Goal: Task Accomplishment & Management: Use online tool/utility

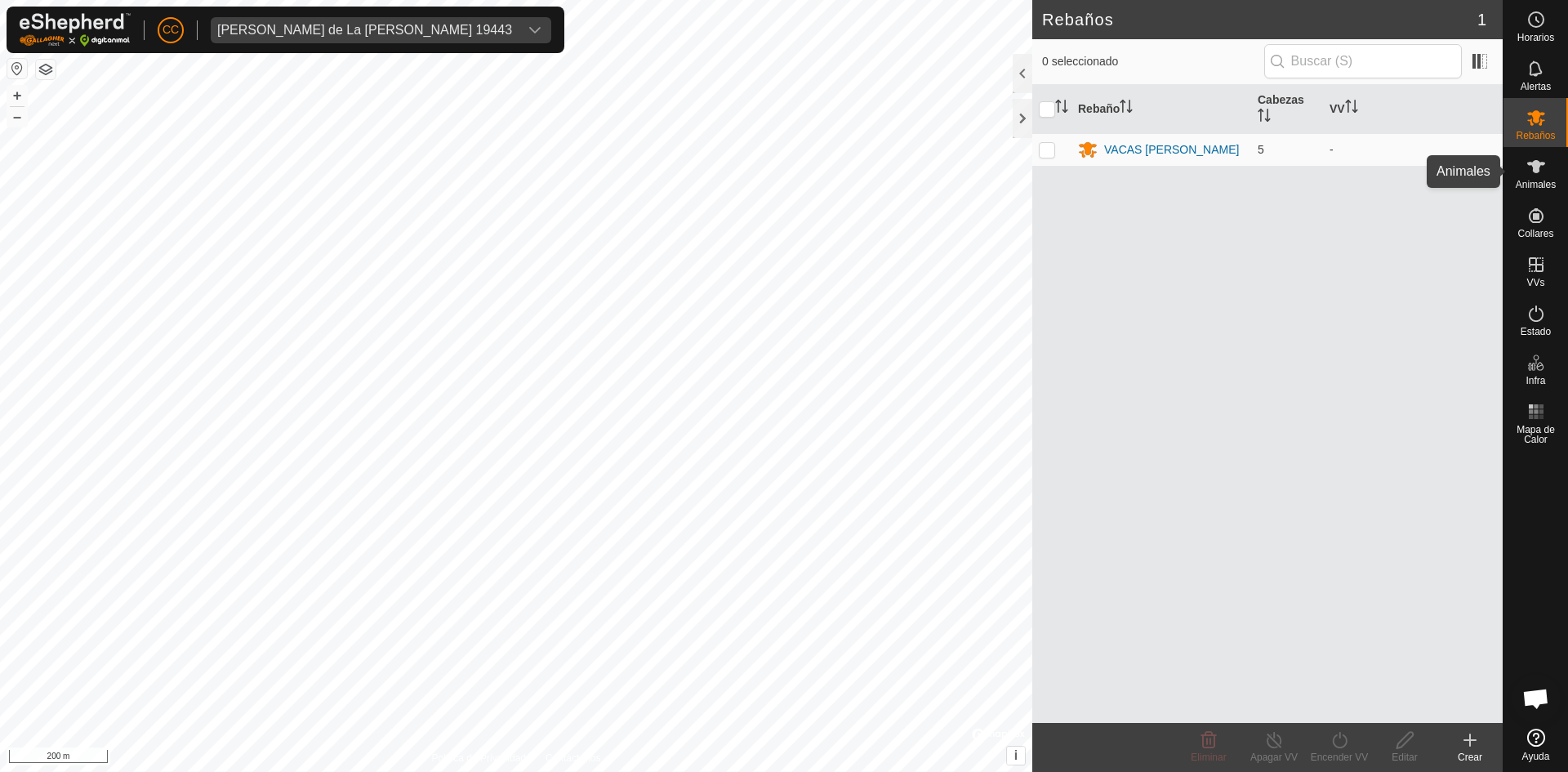
click at [1550, 169] on es-animals-svg-icon at bounding box center [1537, 167] width 30 height 26
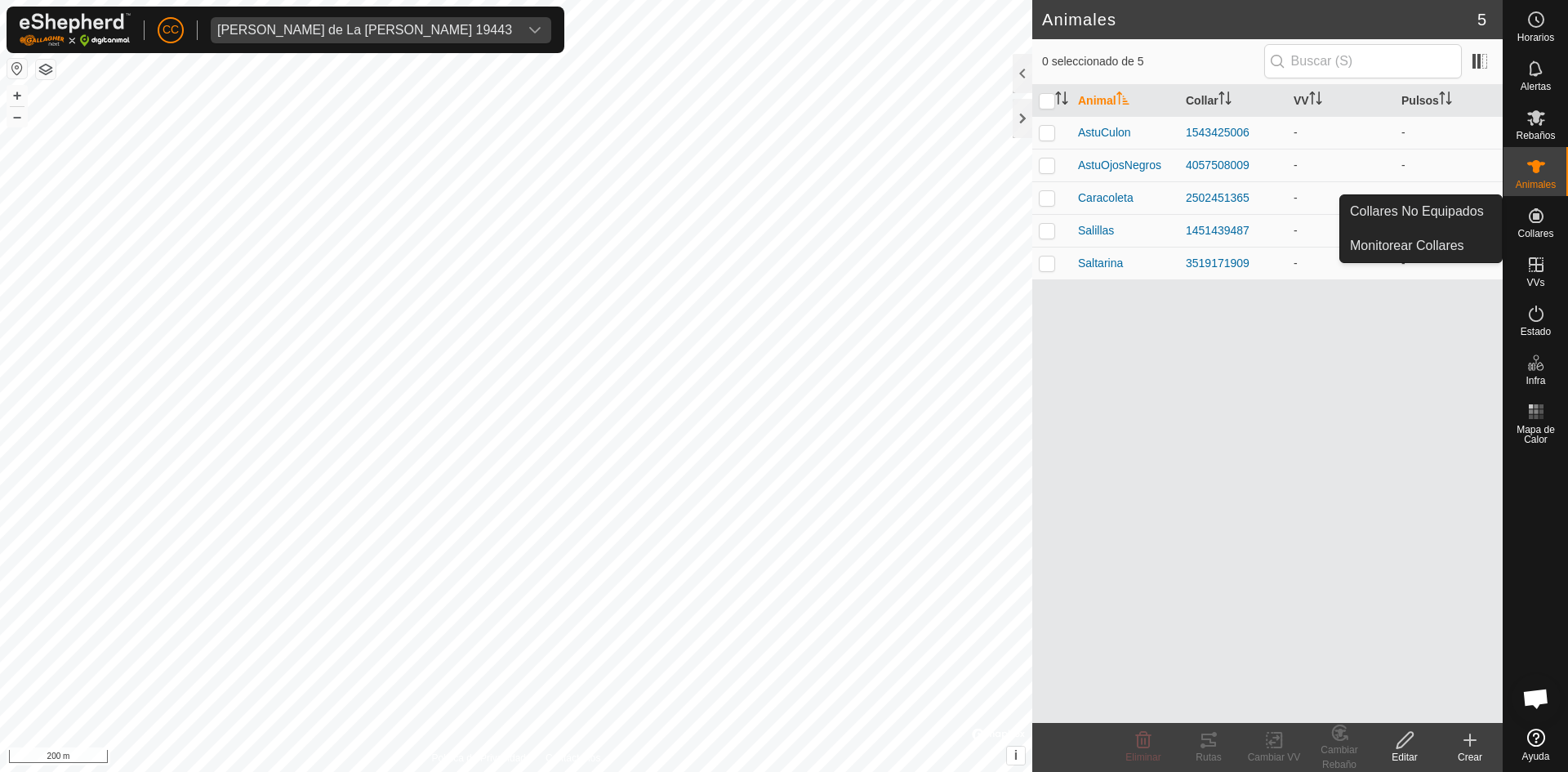
drag, startPoint x: 1517, startPoint y: 222, endPoint x: 1537, endPoint y: 224, distance: 20.1
click at [1537, 224] on icon at bounding box center [1537, 216] width 20 height 20
click at [1539, 272] on icon at bounding box center [1537, 265] width 15 height 15
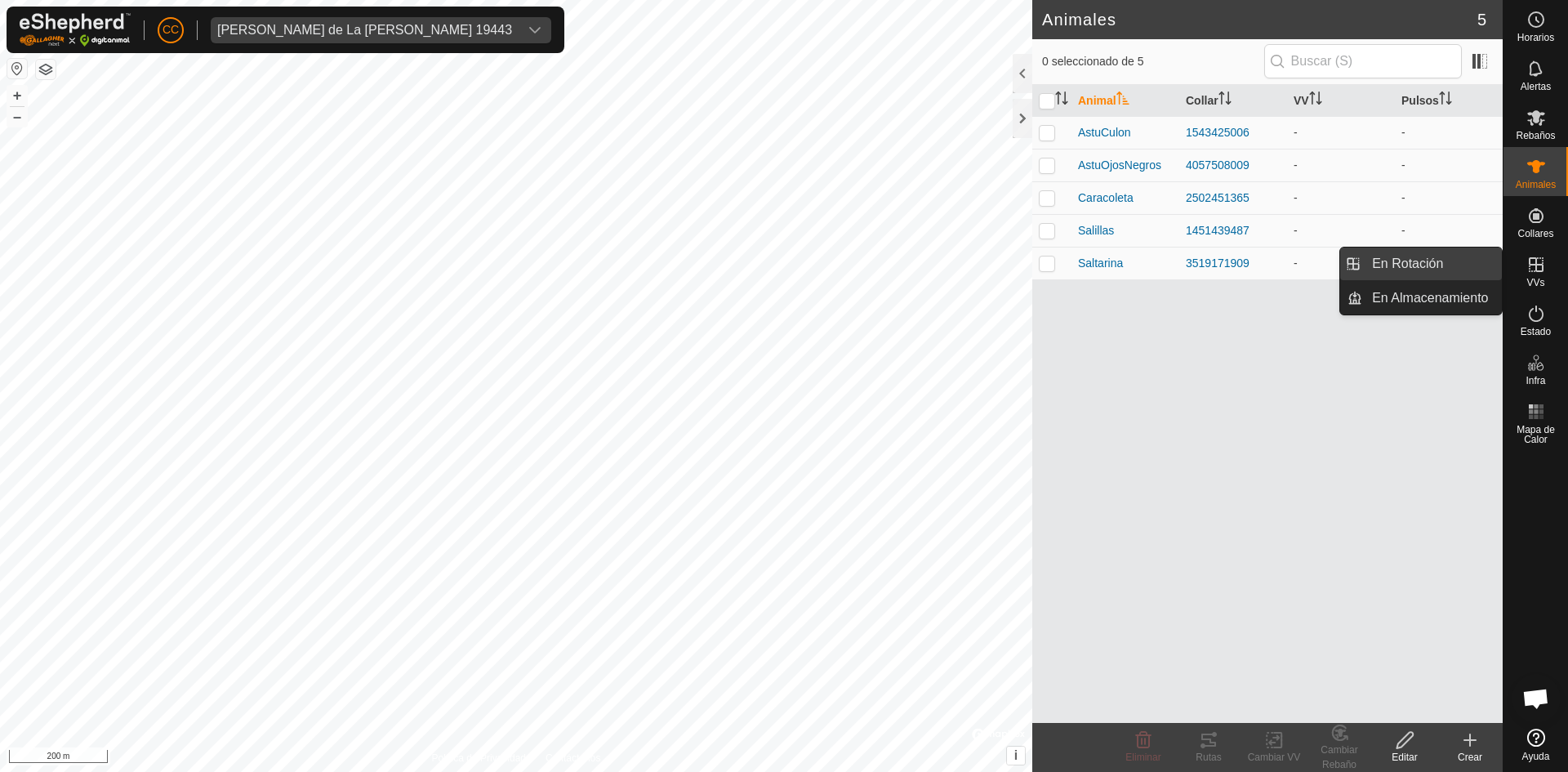
click at [1403, 265] on link "En Rotación" at bounding box center [1432, 264] width 139 height 33
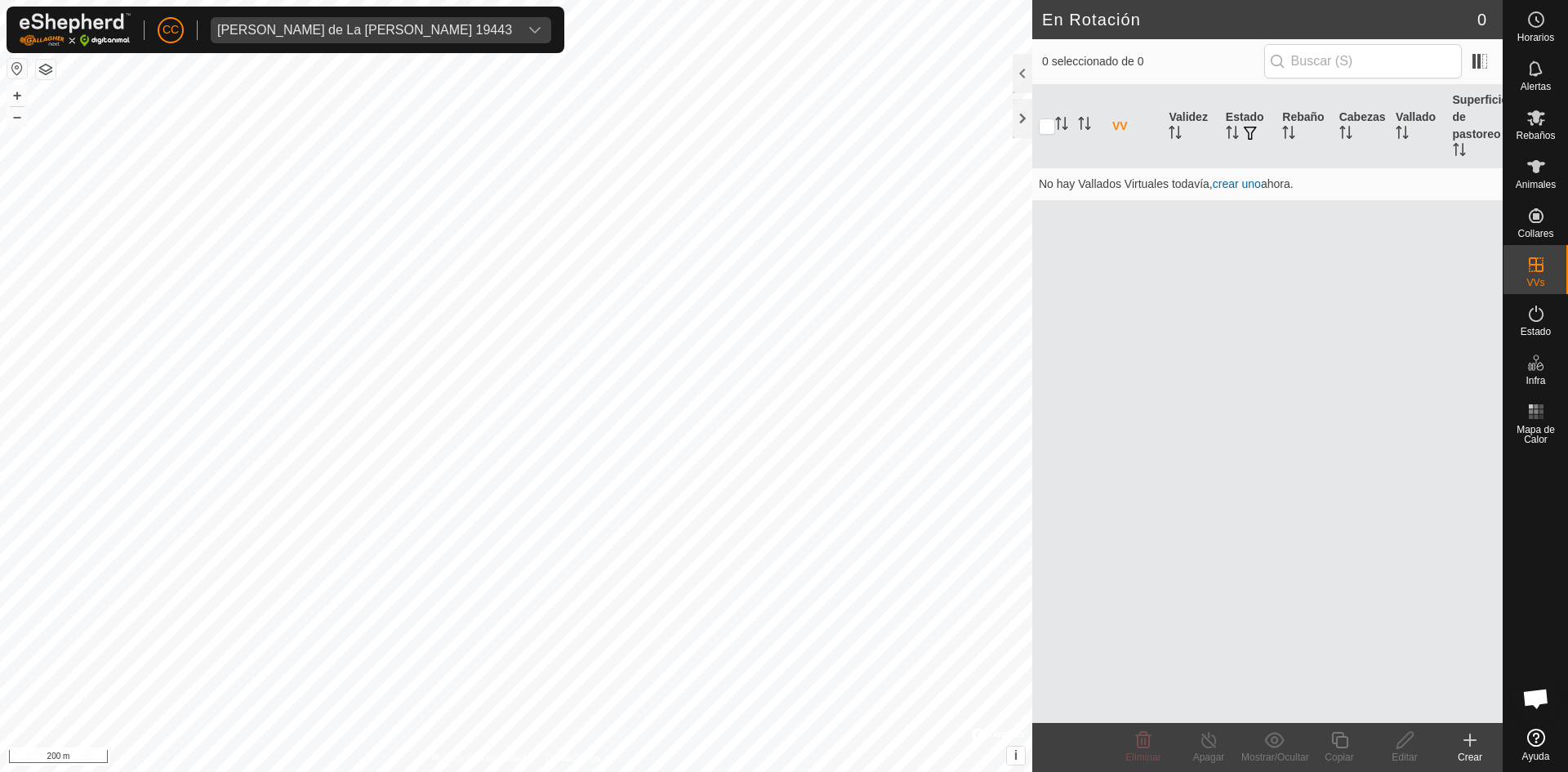
click at [1476, 741] on icon at bounding box center [1471, 741] width 20 height 20
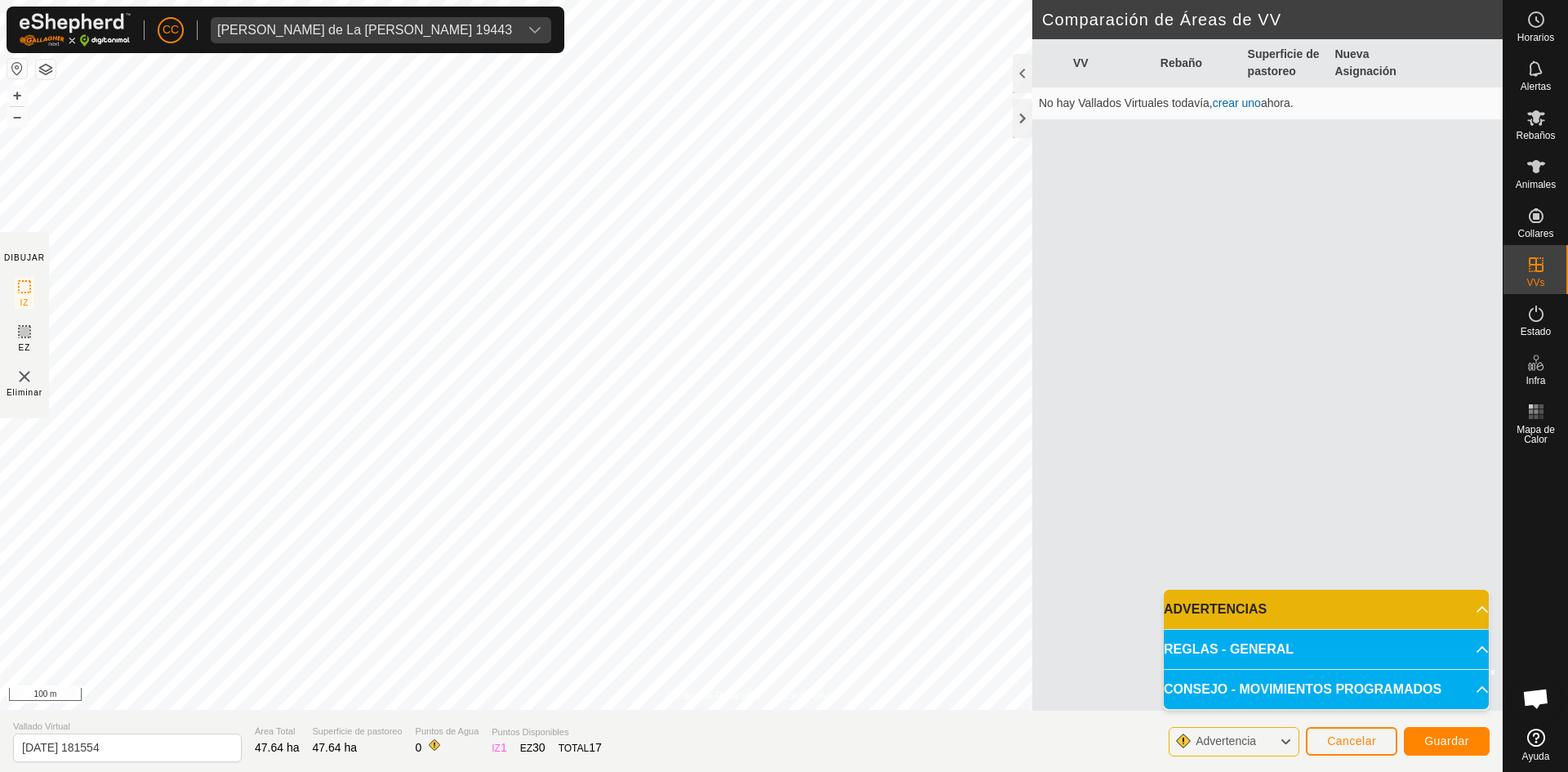
click at [1456, 606] on p-accordion-header "ADVERTENCIAS" at bounding box center [1326, 610] width 325 height 40
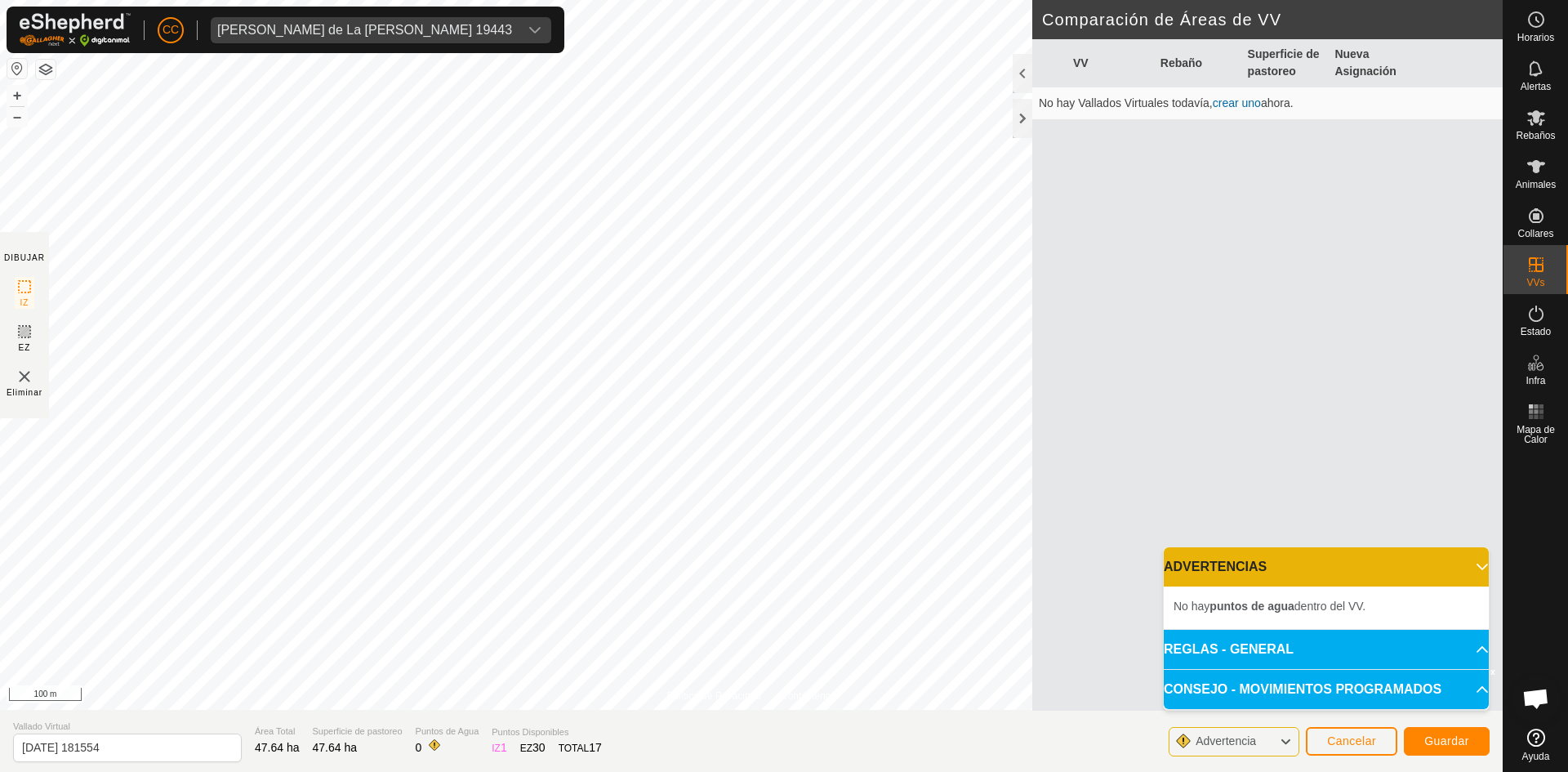
click at [1391, 645] on p-accordion-header "REGLAS - GENERAL" at bounding box center [1326, 650] width 325 height 40
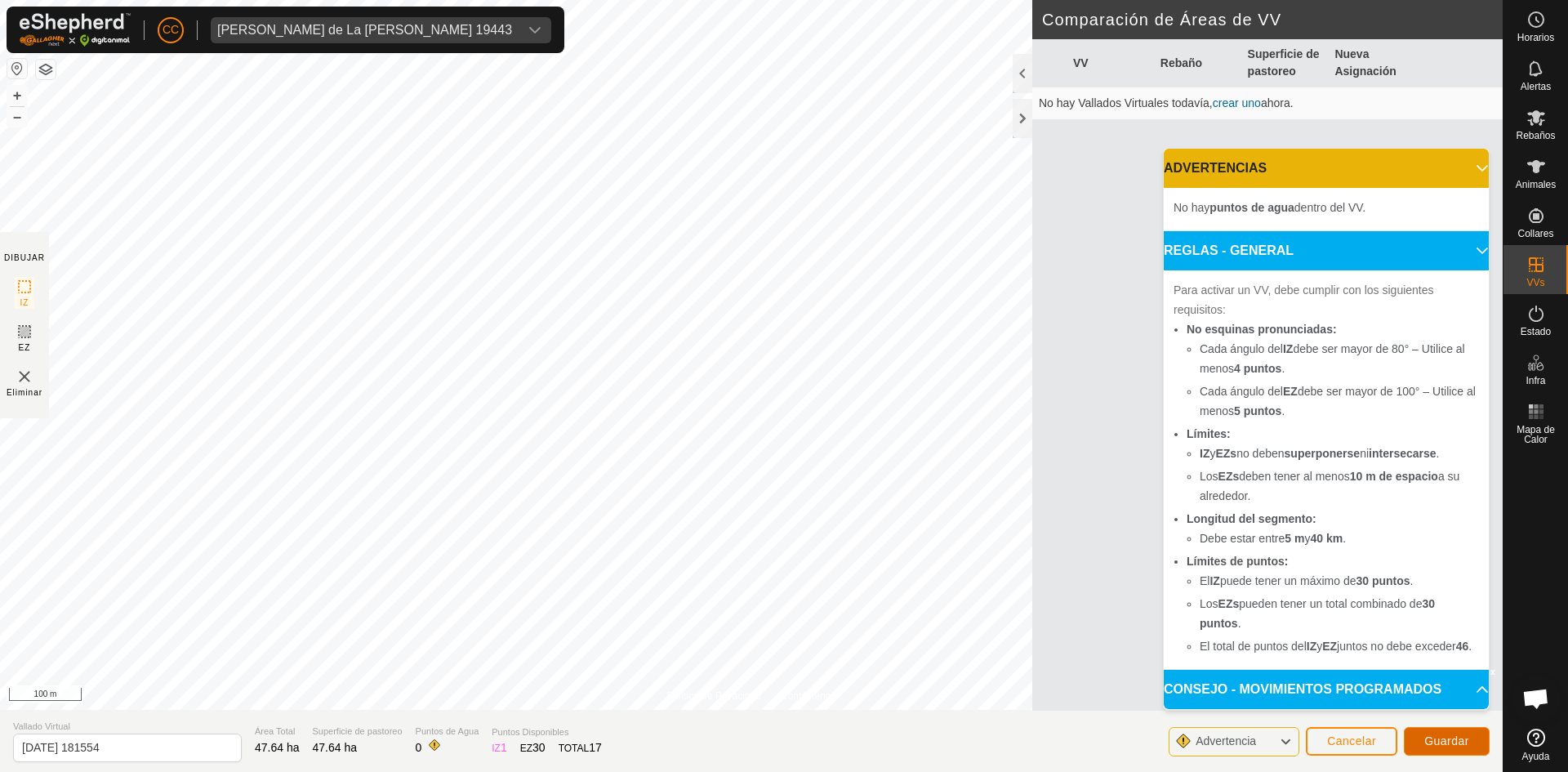
click at [1439, 735] on span "Guardar" at bounding box center [1447, 741] width 45 height 13
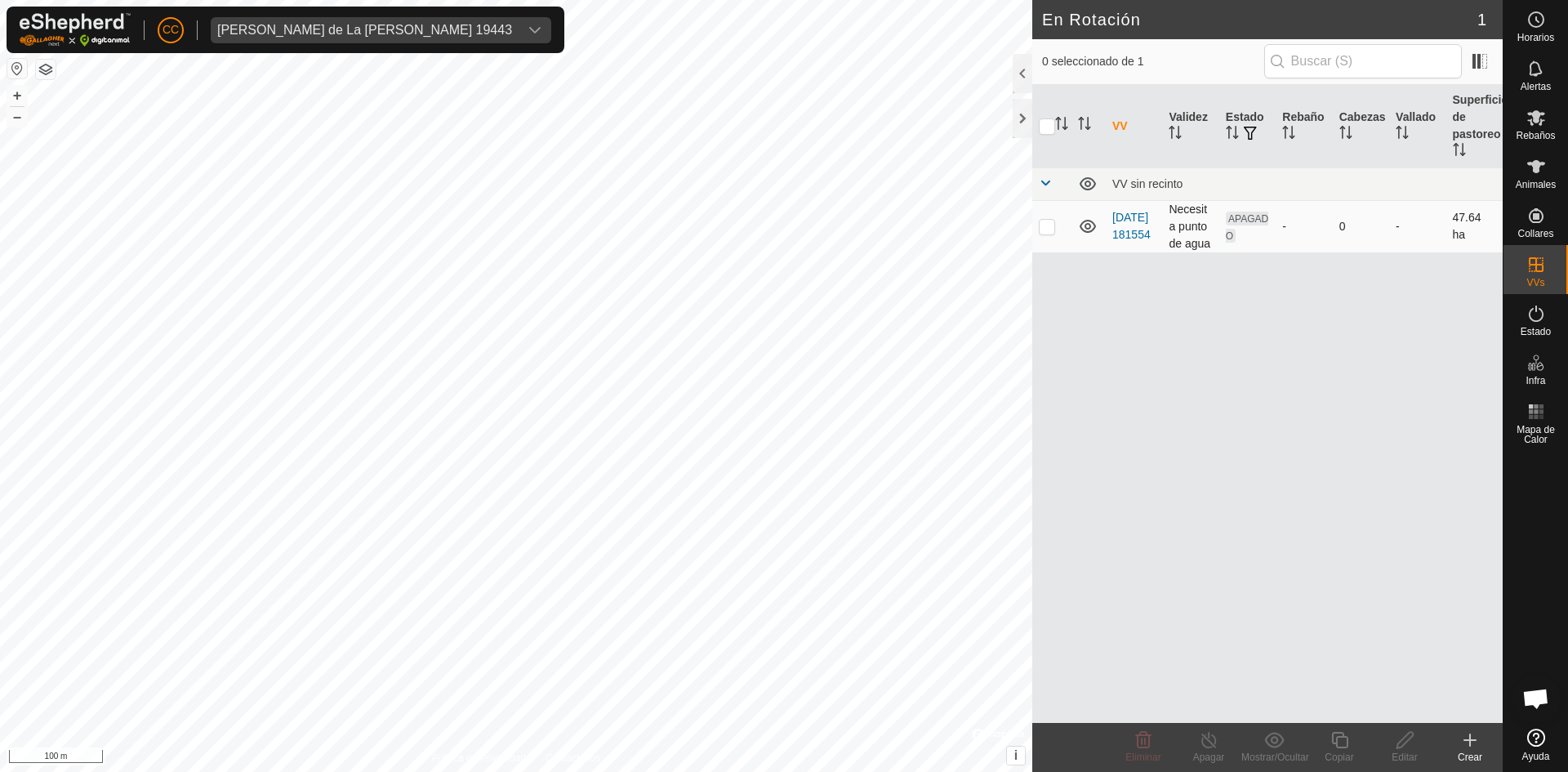
click at [1053, 225] on p-checkbox at bounding box center [1047, 227] width 16 height 13
checkbox input "true"
click at [1148, 741] on icon at bounding box center [1143, 741] width 16 height 16
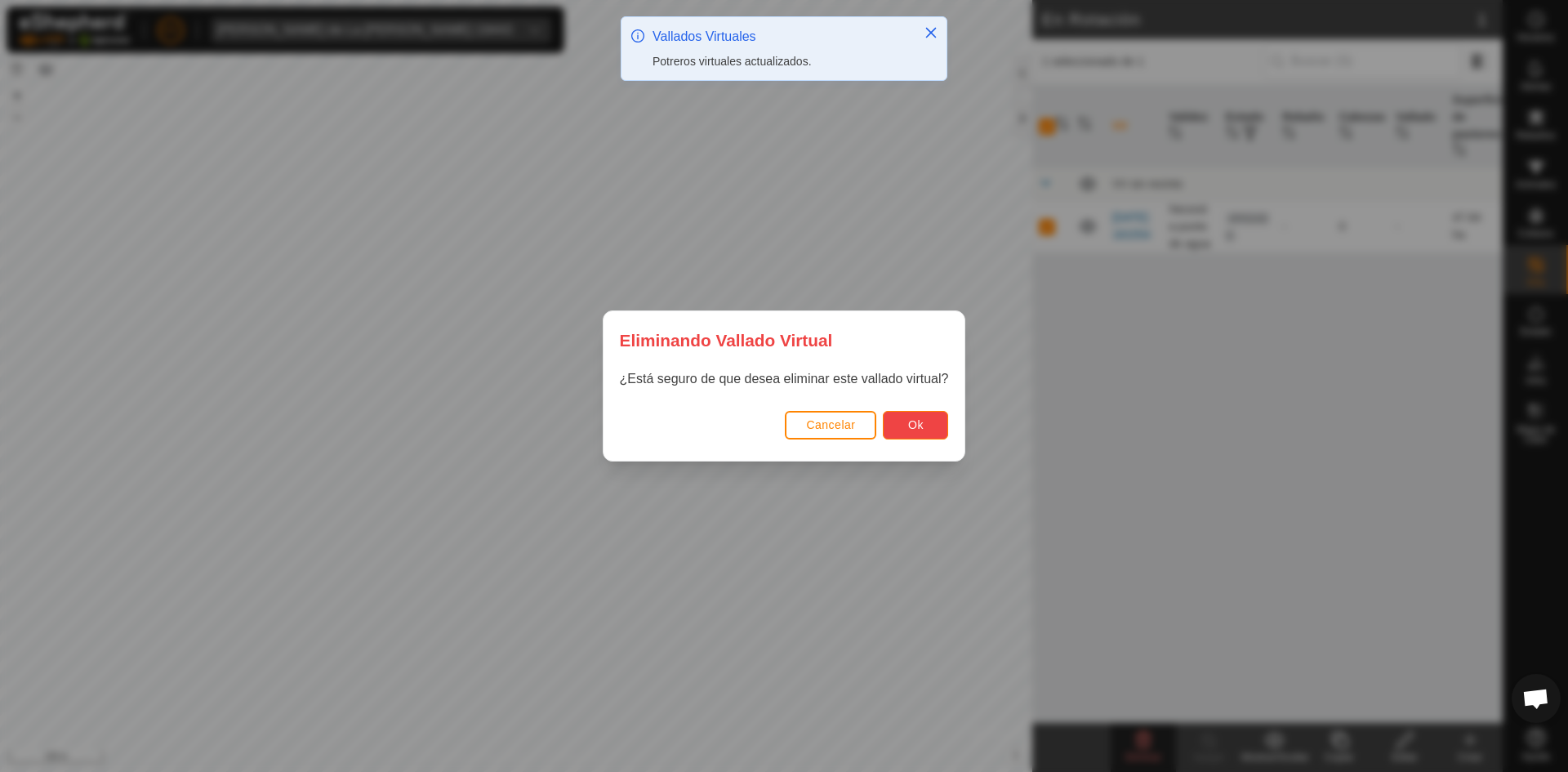
click at [899, 419] on button "Ok" at bounding box center [915, 425] width 65 height 29
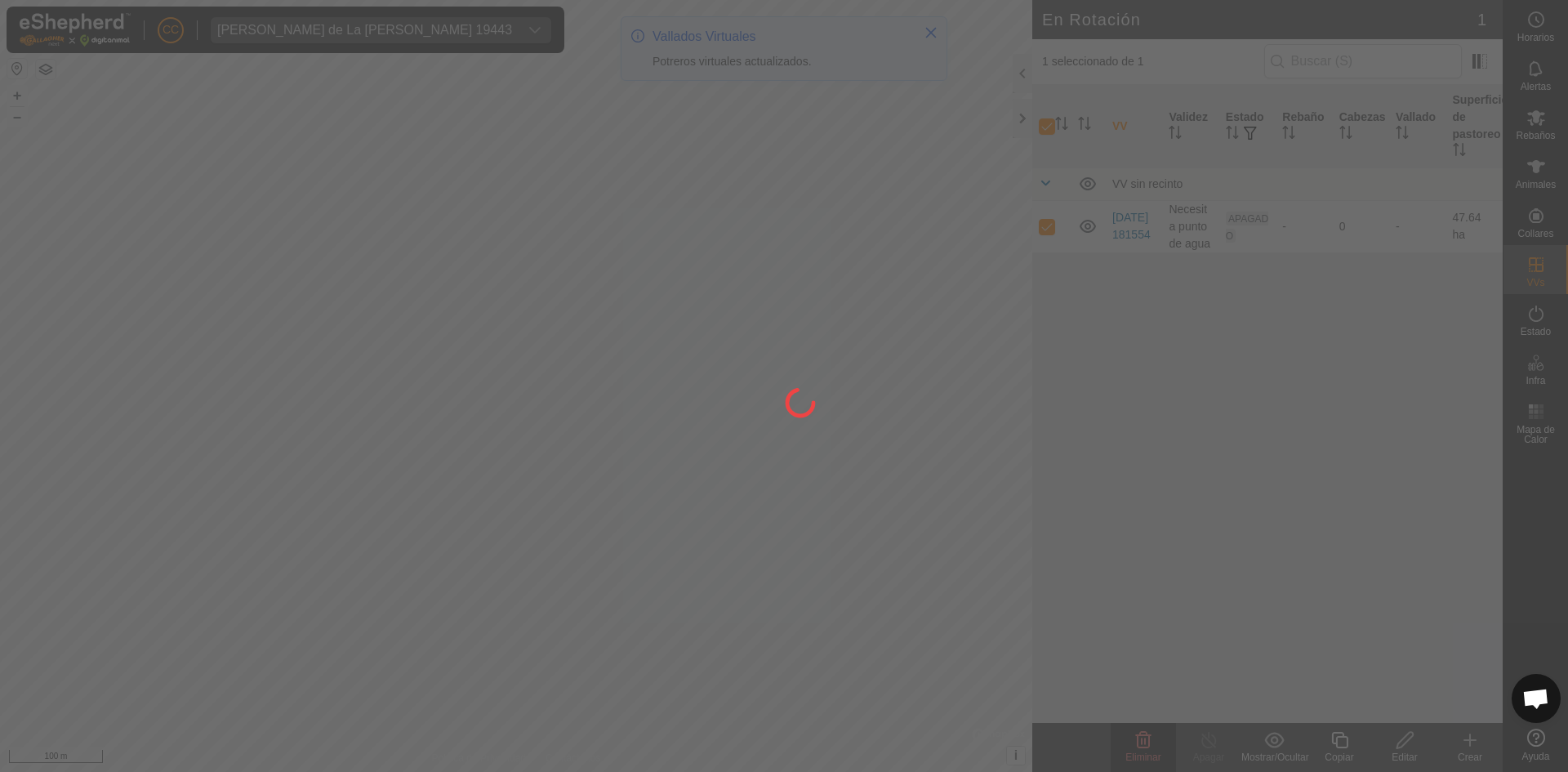
checkbox input "false"
